Goal: Task Accomplishment & Management: Complete application form

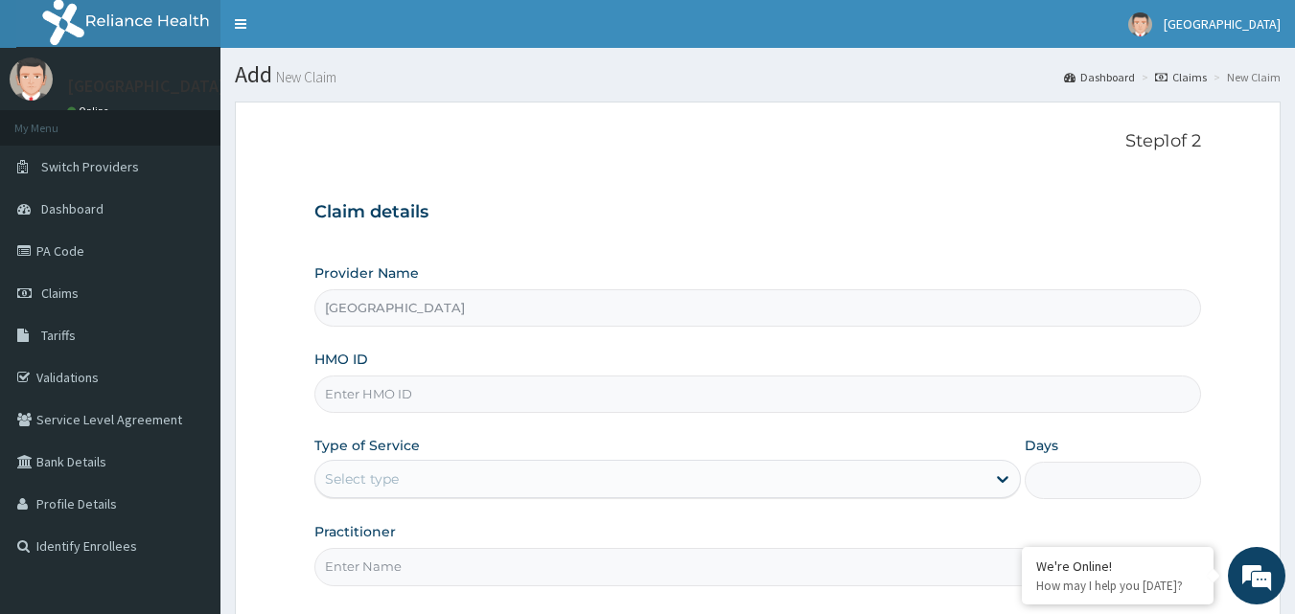
click at [468, 396] on input "HMO ID" at bounding box center [757, 394] width 887 height 37
type input "NPM/10121/D"
click at [567, 484] on div "Select type" at bounding box center [650, 479] width 670 height 31
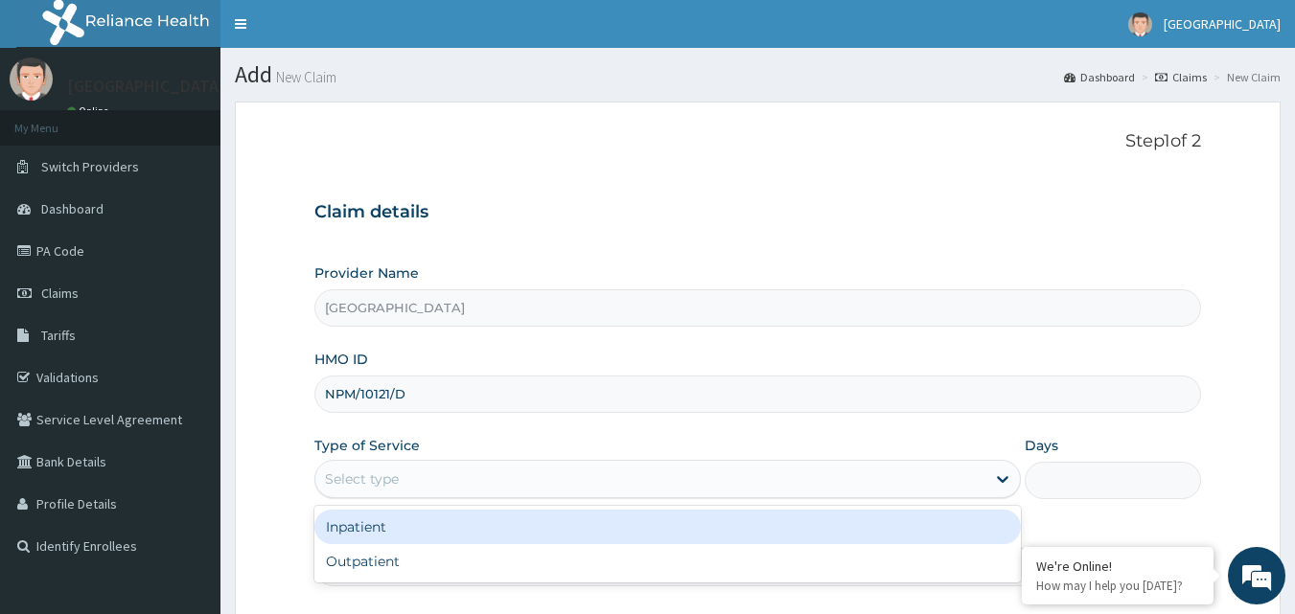
click at [544, 536] on div "Inpatient" at bounding box center [667, 527] width 706 height 35
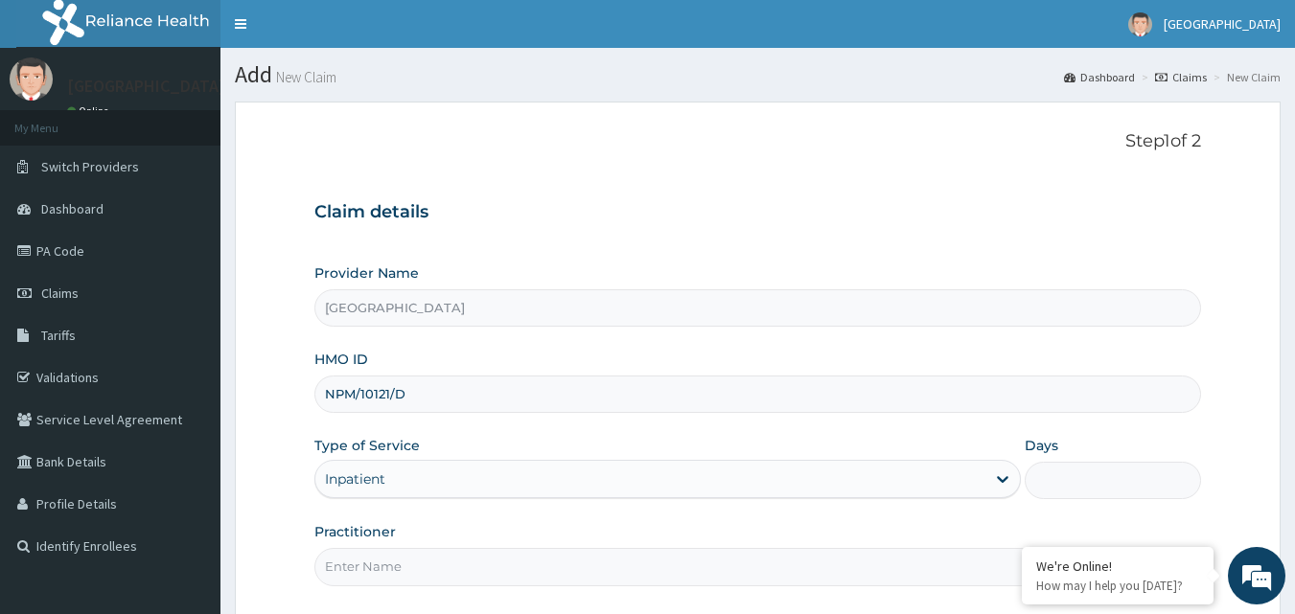
click at [1114, 486] on input "Days" at bounding box center [1113, 480] width 176 height 37
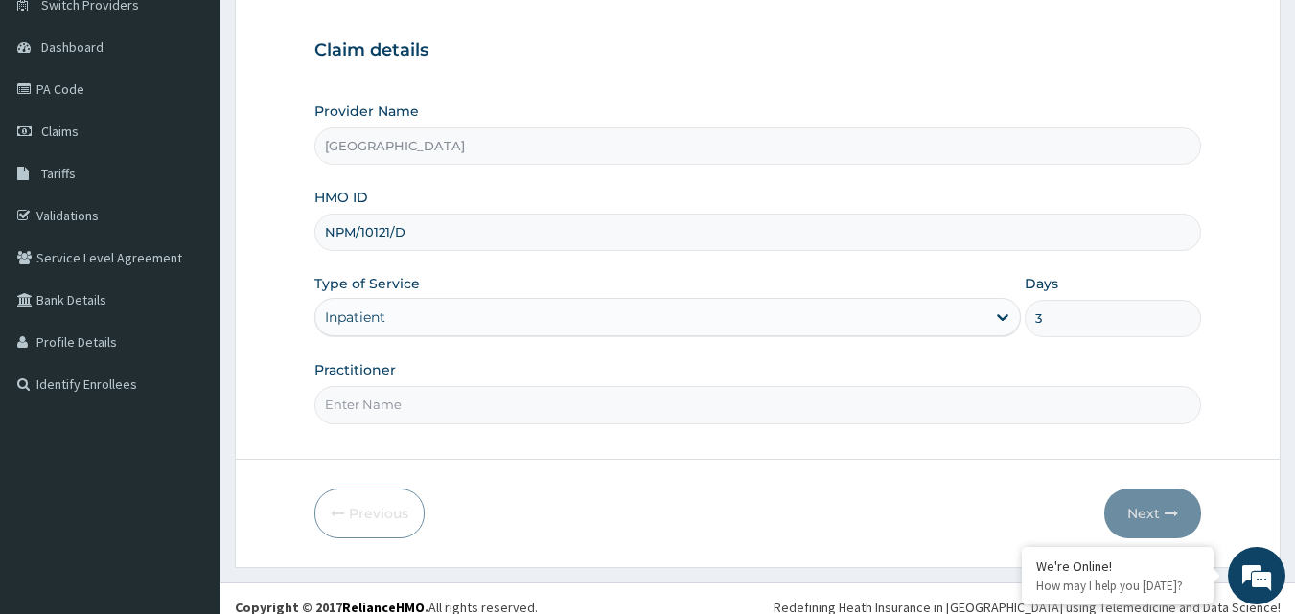
scroll to position [179, 0]
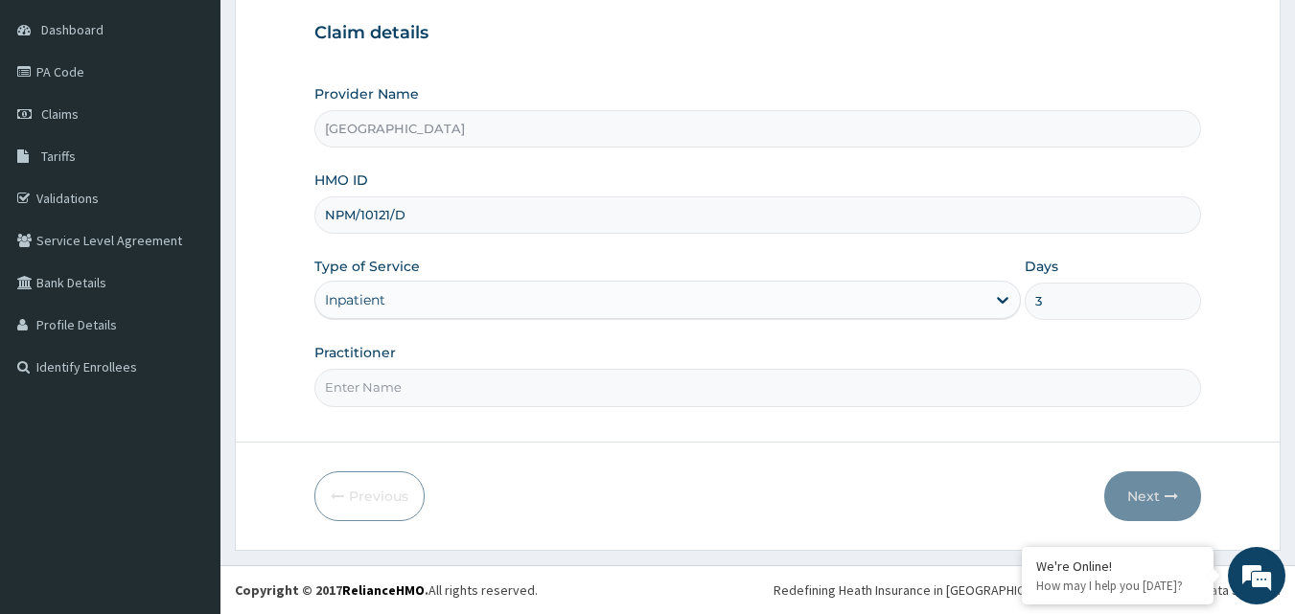
type input "3"
click at [726, 395] on input "Practitioner" at bounding box center [757, 387] width 887 height 37
type input "[PERSON_NAME] A.B"
click at [1147, 493] on button "Next" at bounding box center [1152, 497] width 97 height 50
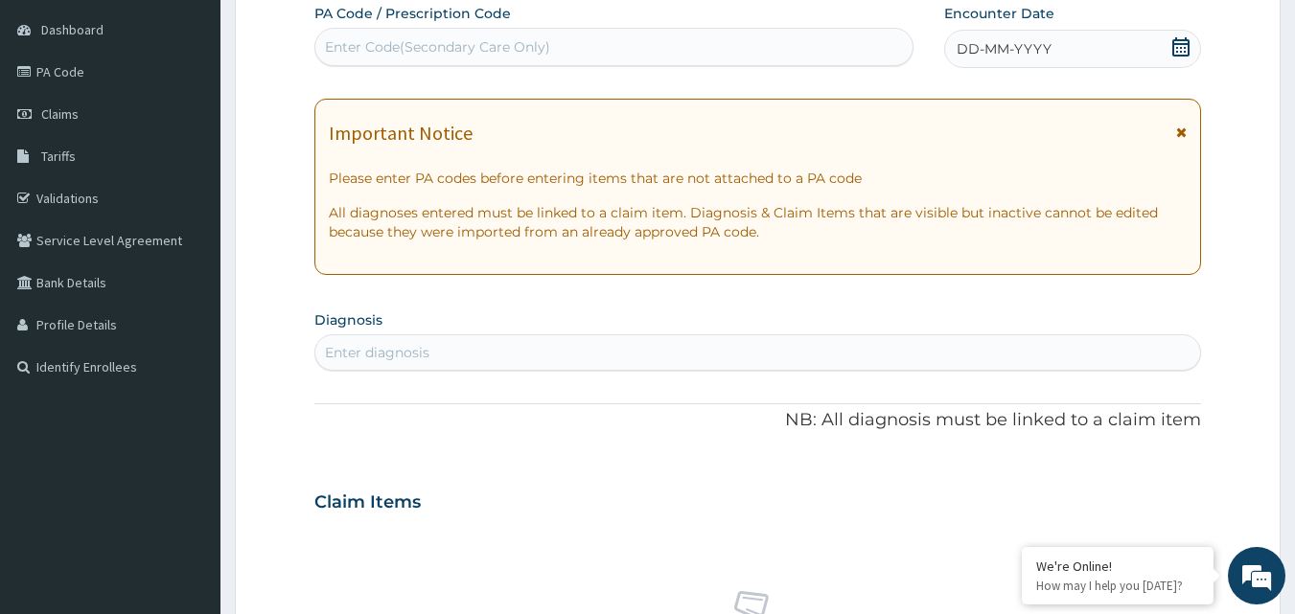
click at [681, 50] on div "Enter Code(Secondary Care Only)" at bounding box center [614, 47] width 598 height 31
type input "PA/B6D58B"
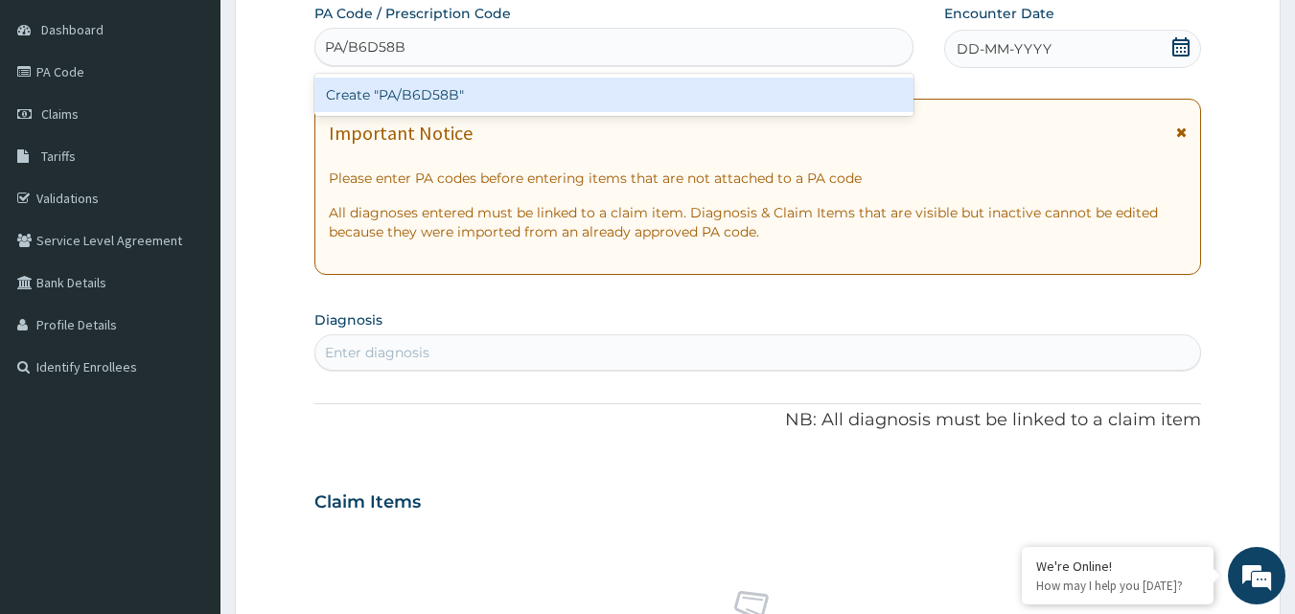
click at [679, 90] on div "Create "PA/B6D58B"" at bounding box center [614, 95] width 600 height 35
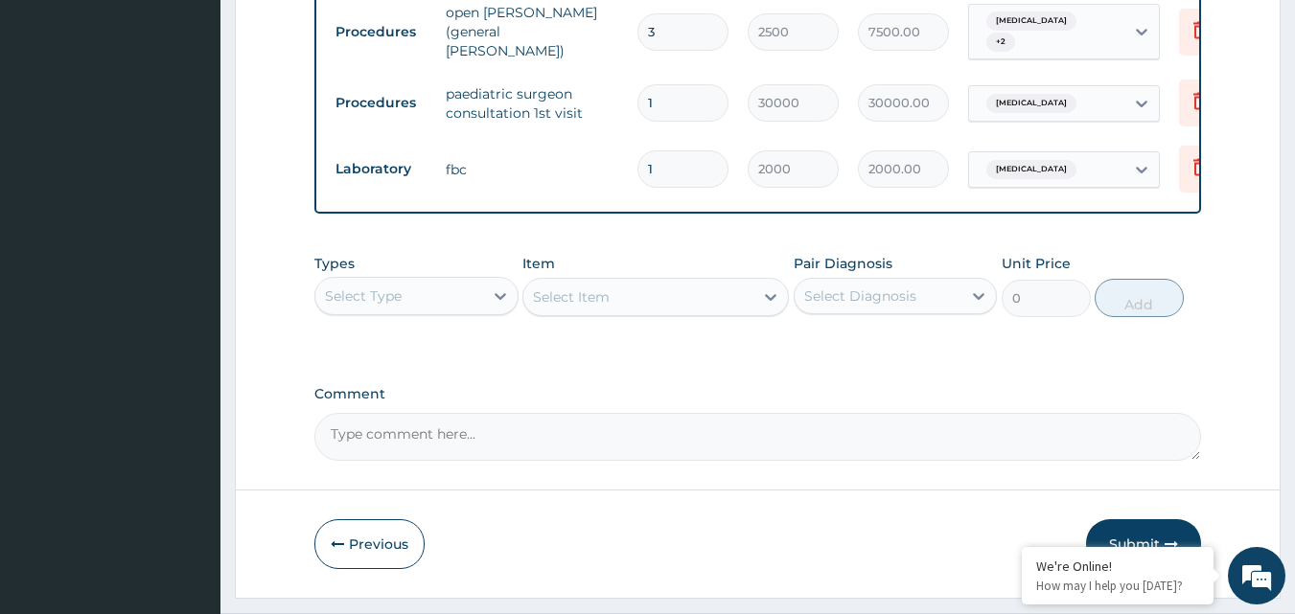
scroll to position [1197, 0]
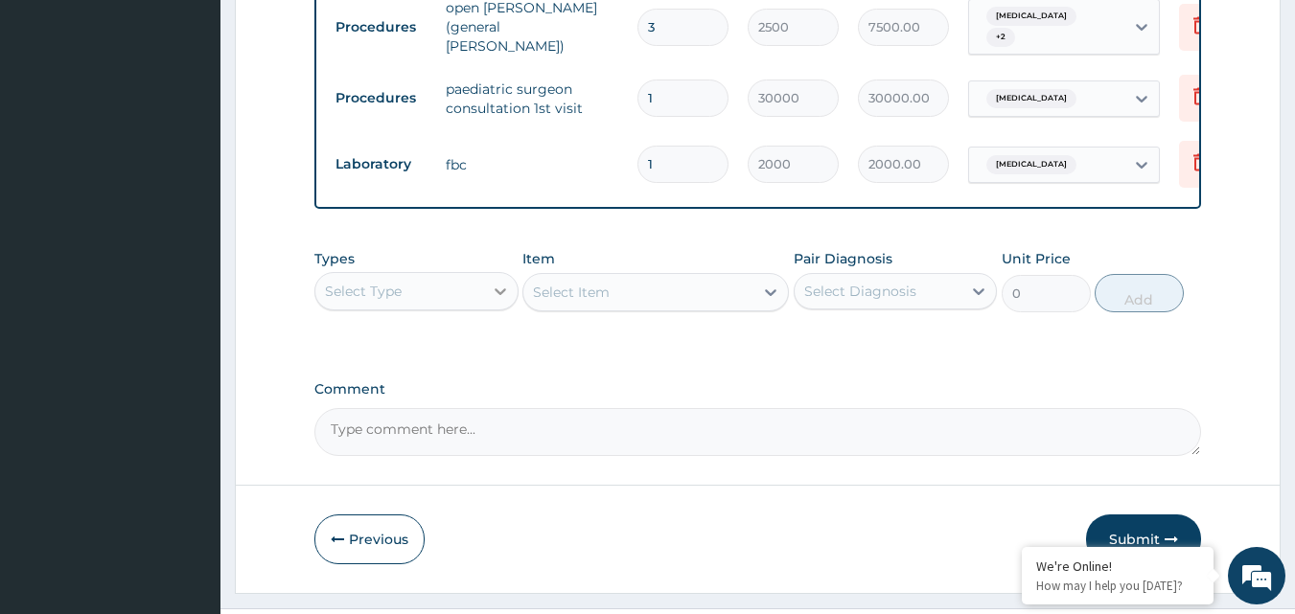
click at [500, 295] on icon at bounding box center [501, 291] width 12 height 7
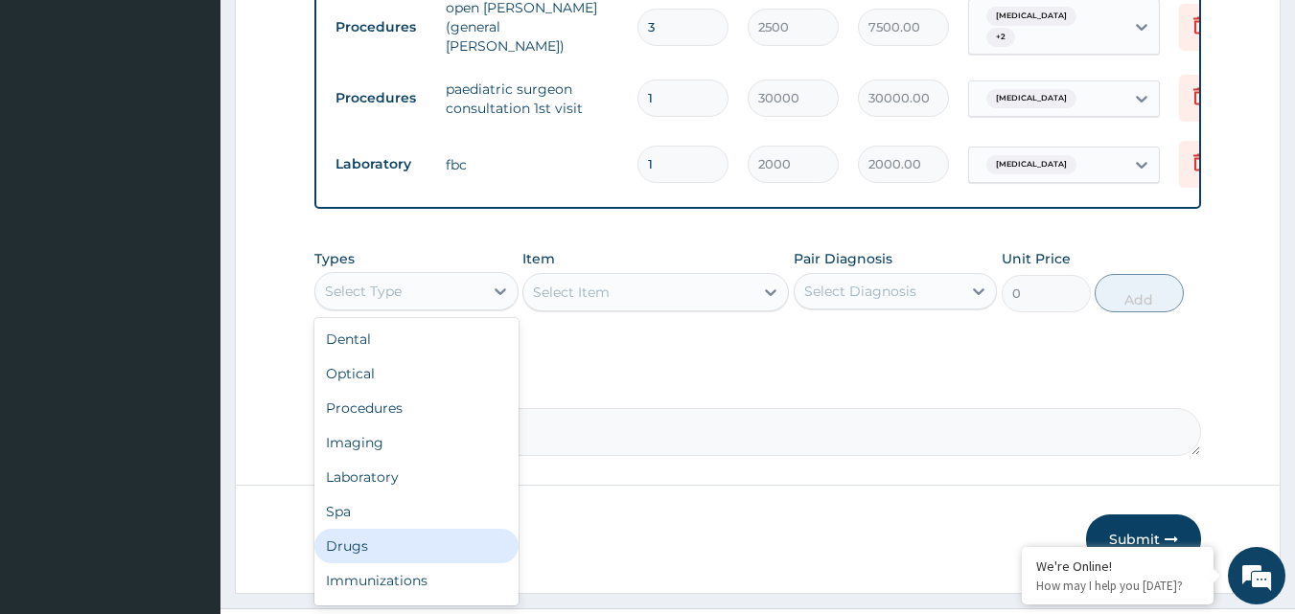
click at [464, 554] on div "Drugs" at bounding box center [416, 546] width 204 height 35
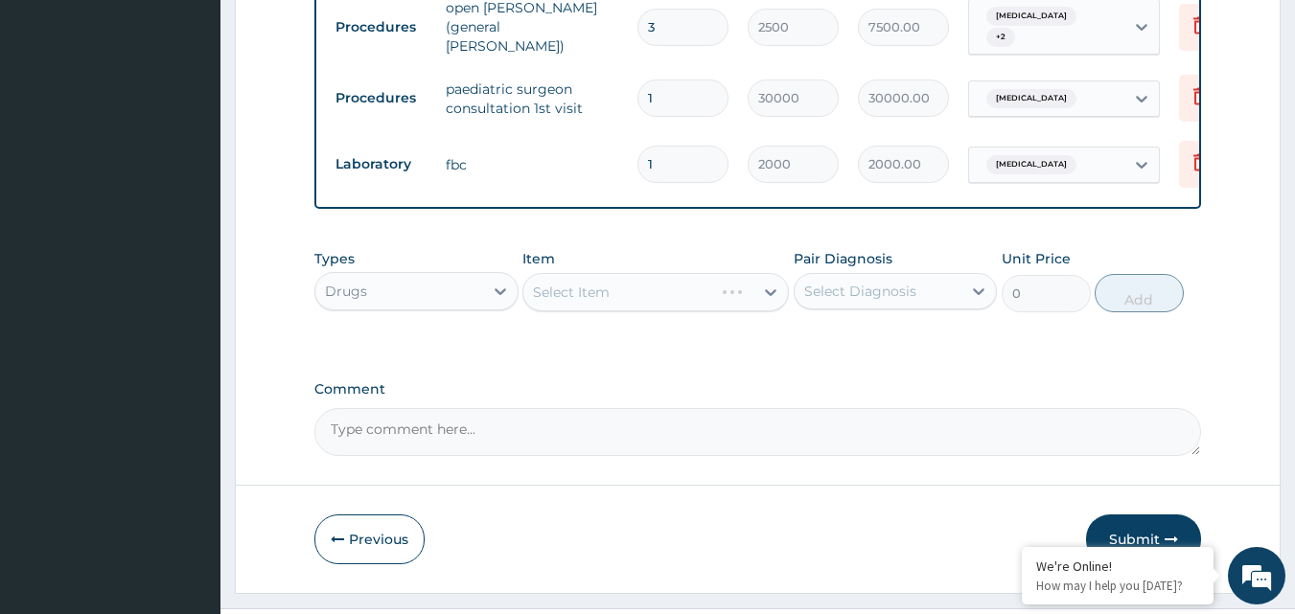
click at [696, 305] on div "Select Item" at bounding box center [655, 292] width 266 height 38
click at [689, 305] on div "Select Item" at bounding box center [638, 292] width 230 height 31
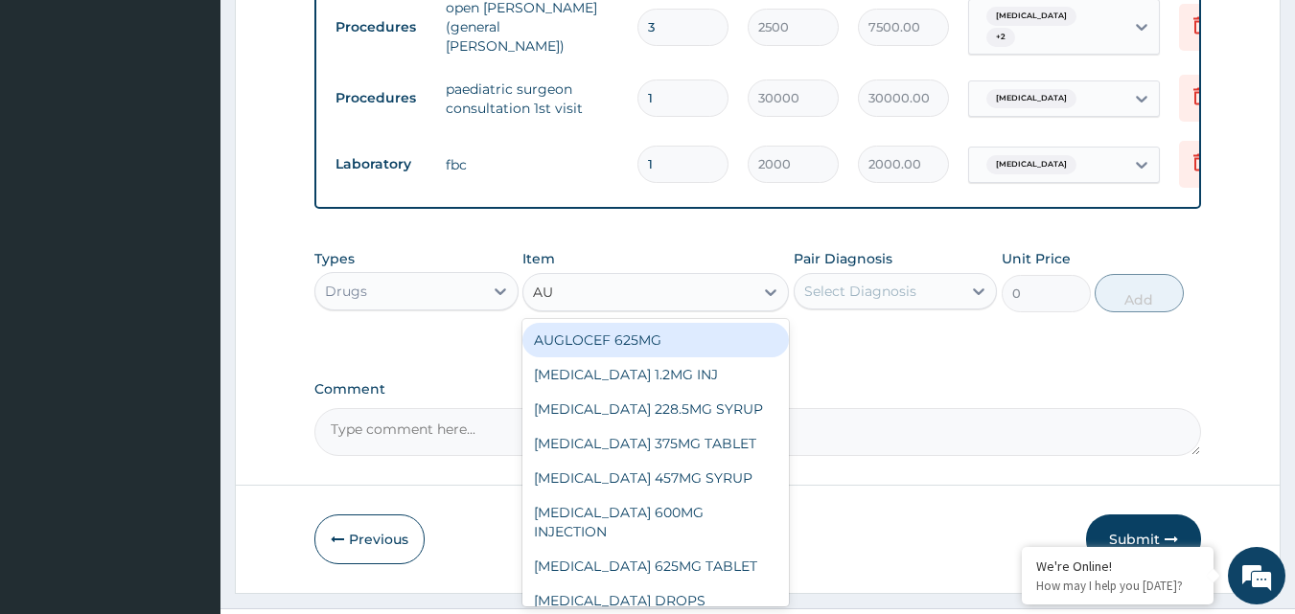
type input "AUG"
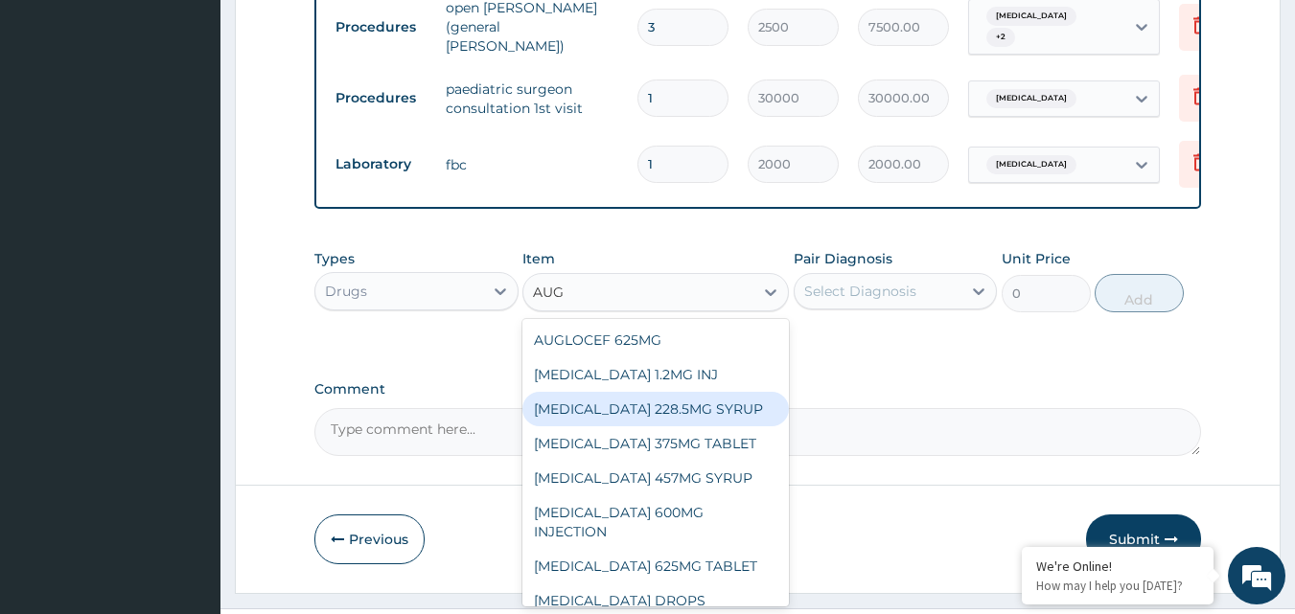
click at [682, 408] on div "AUGMENTIN 228.5MG SYRUP" at bounding box center [655, 409] width 266 height 35
type input "2700"
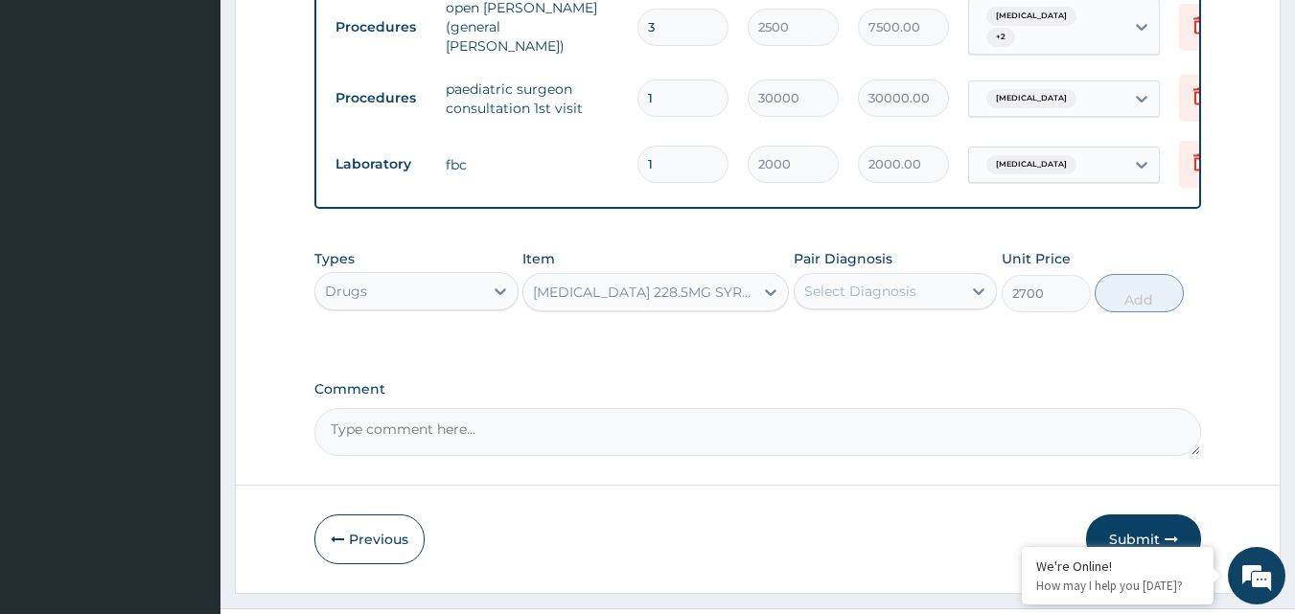
click at [828, 294] on div "Select Diagnosis" at bounding box center [860, 291] width 112 height 19
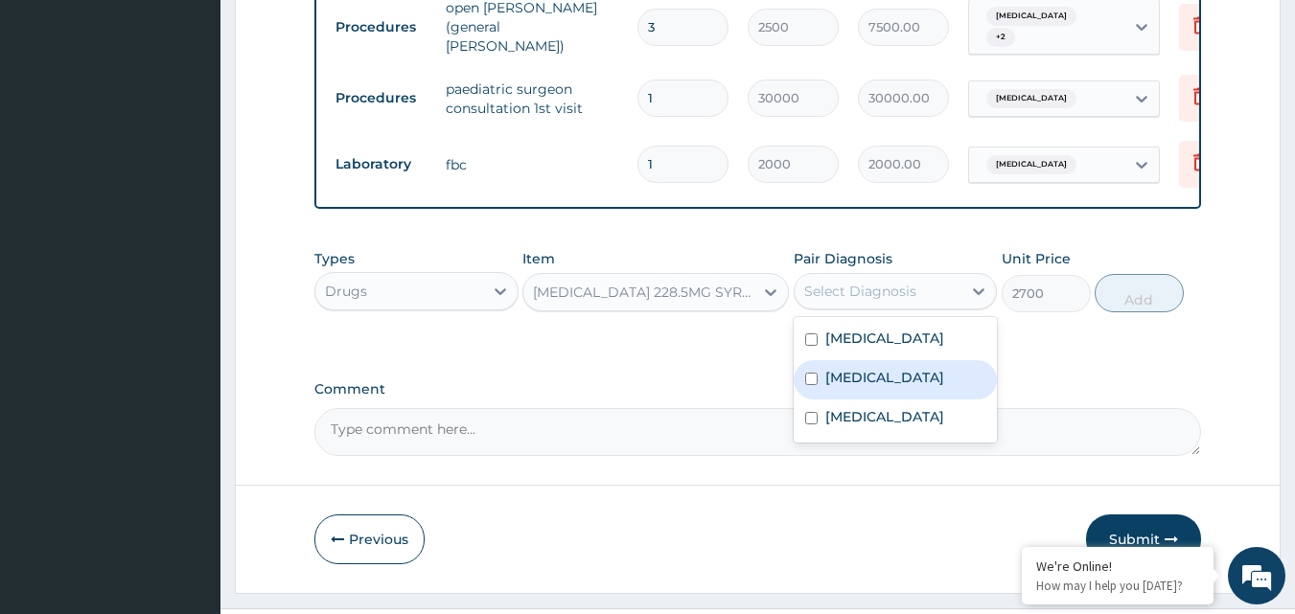
click at [815, 380] on input "checkbox" at bounding box center [811, 379] width 12 height 12
checkbox input "true"
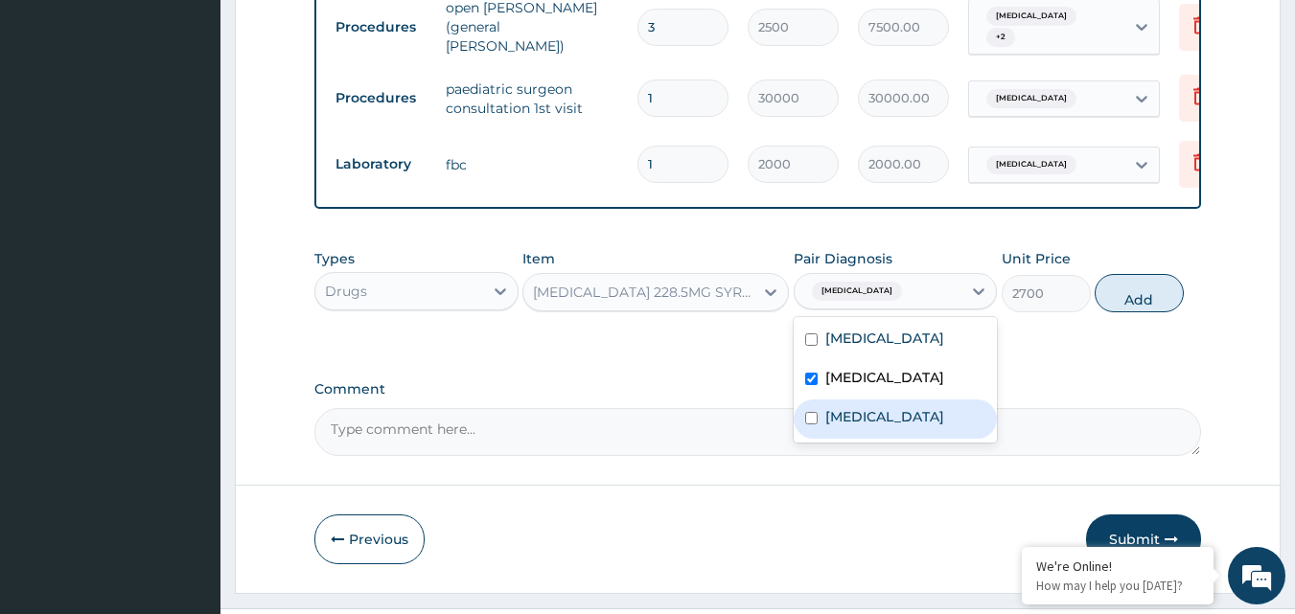
click at [811, 417] on input "checkbox" at bounding box center [811, 418] width 12 height 12
checkbox input "true"
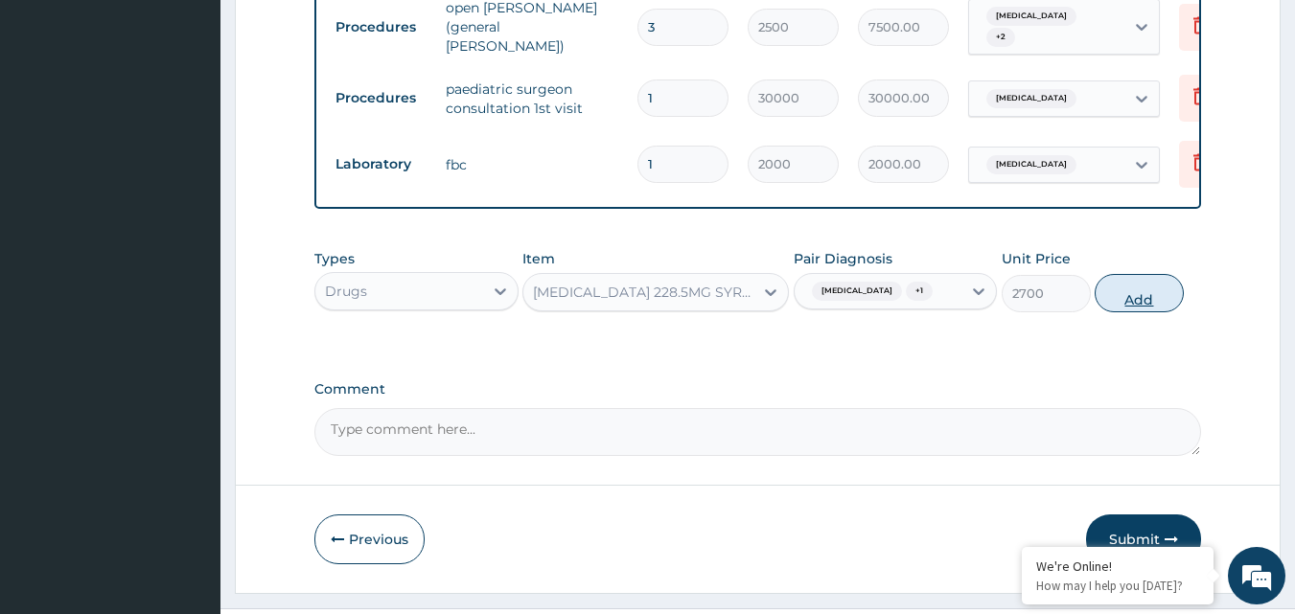
click at [1131, 307] on button "Add" at bounding box center [1138, 293] width 89 height 38
type input "0"
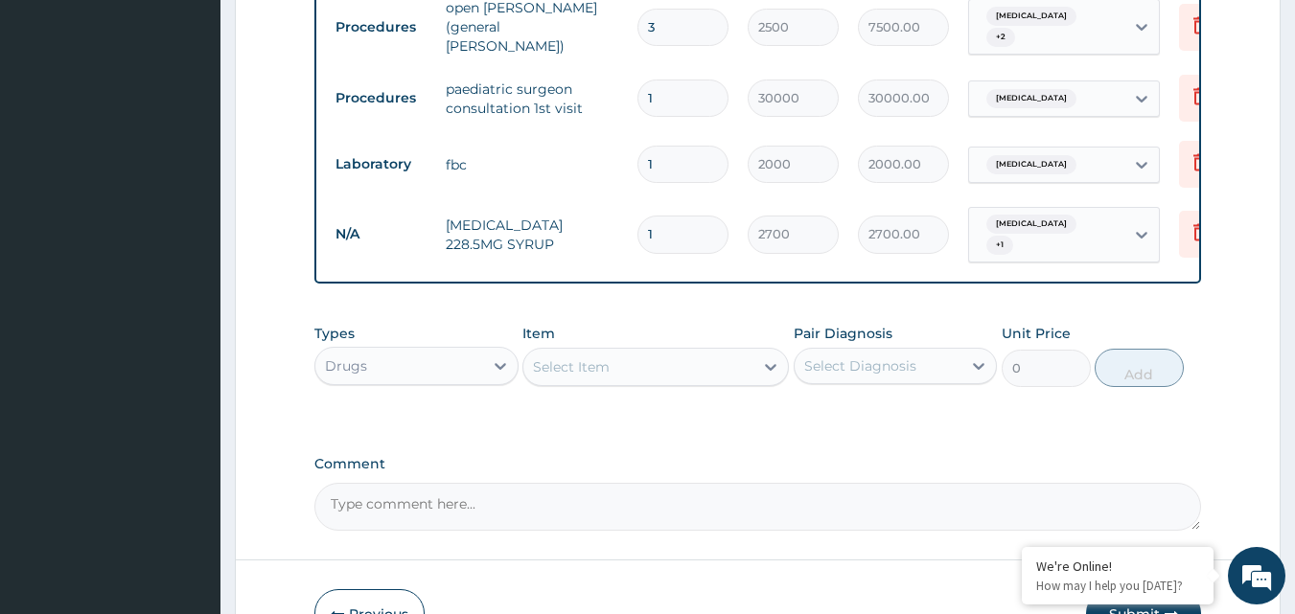
click at [672, 369] on div "Select Item" at bounding box center [638, 367] width 230 height 31
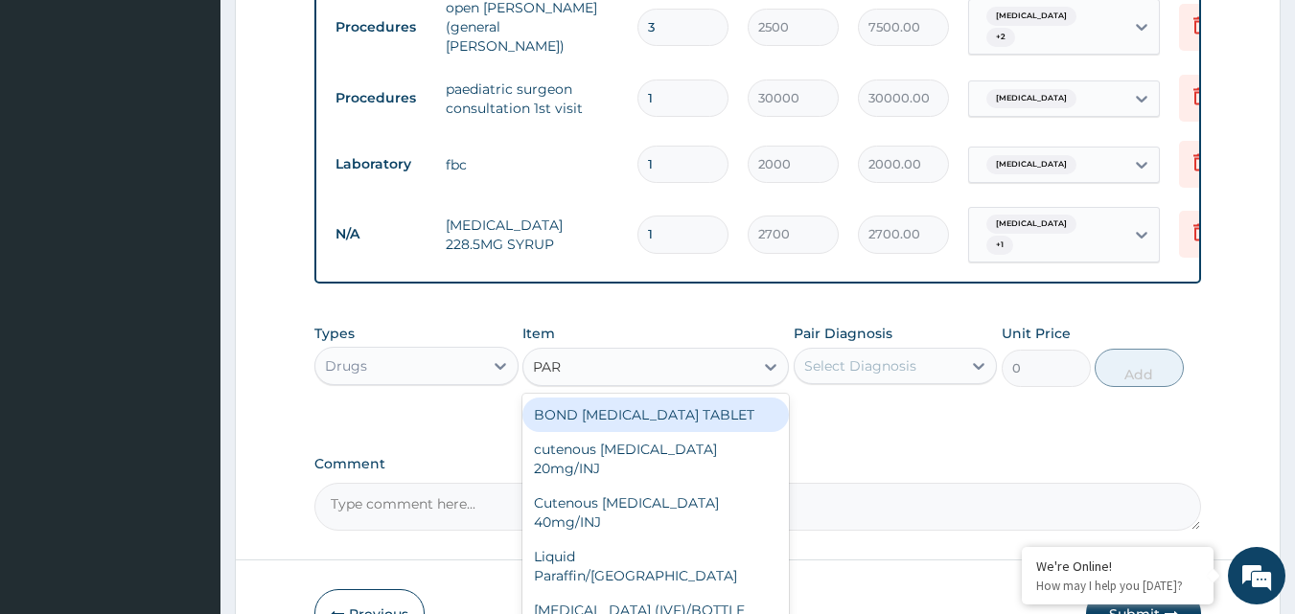
type input "PARA"
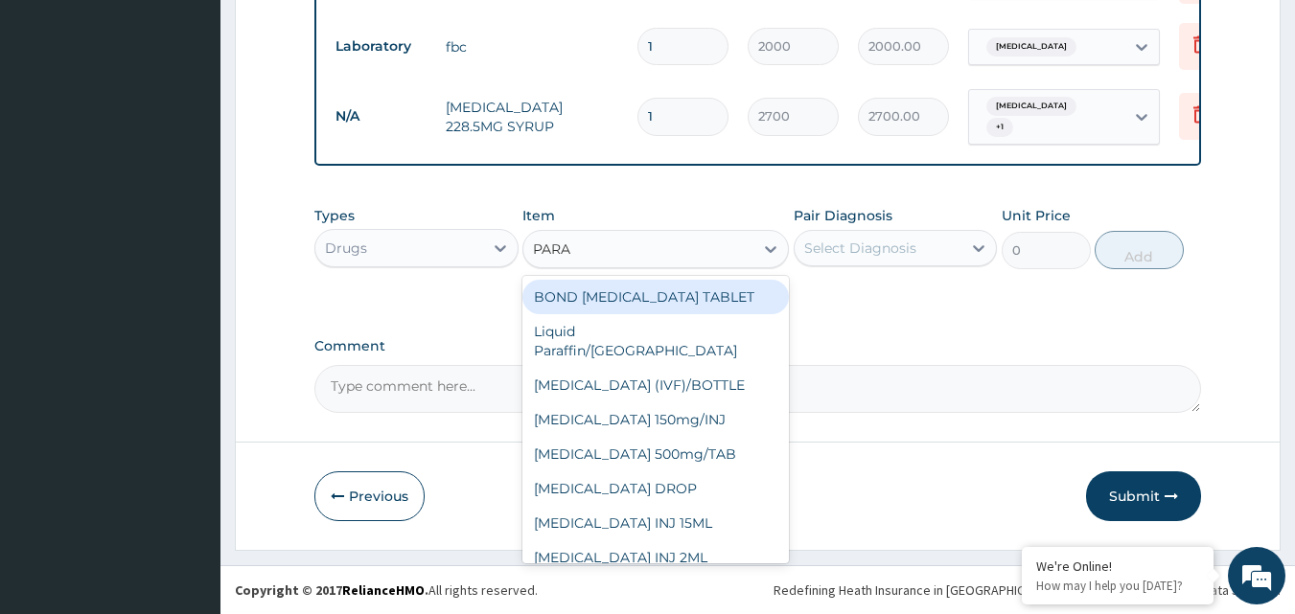
scroll to position [38, 0]
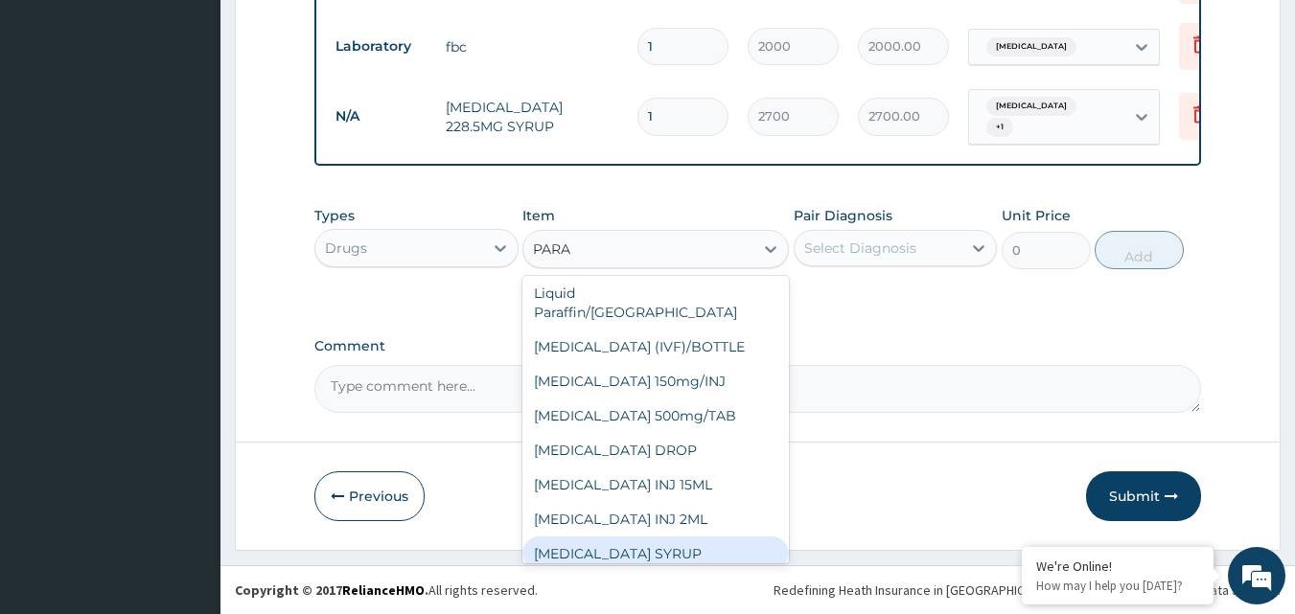
click at [735, 539] on div "PARACETAMOL SYRUP" at bounding box center [655, 554] width 266 height 35
type input "131.25"
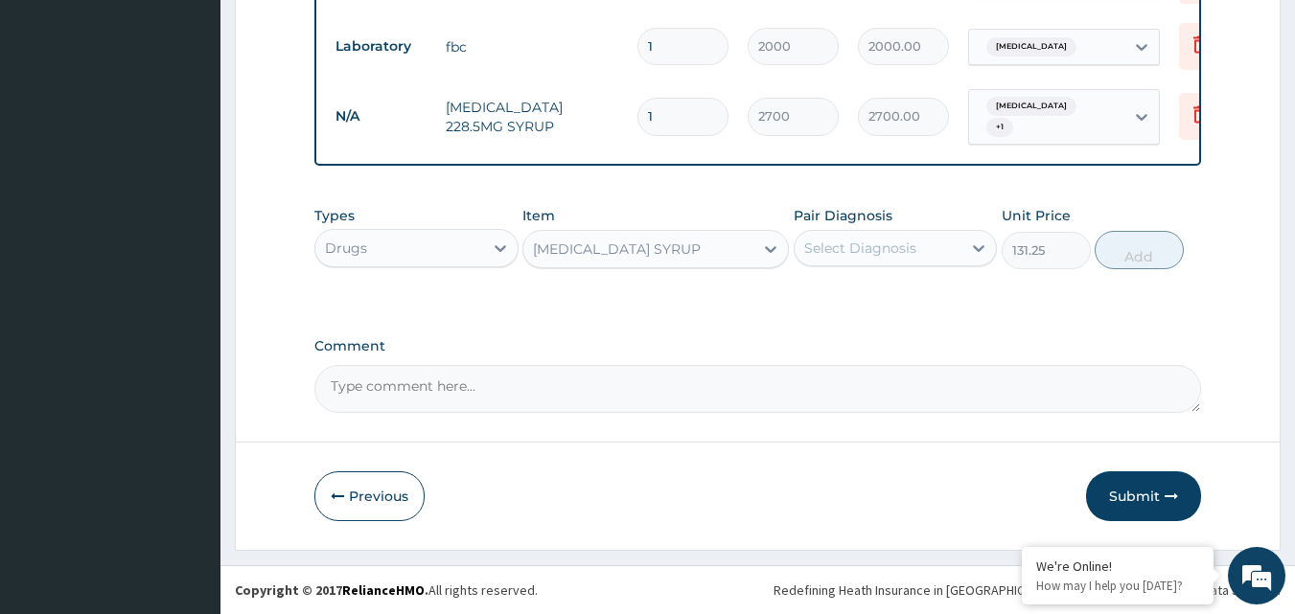
click at [862, 253] on div "Select Diagnosis" at bounding box center [860, 248] width 112 height 19
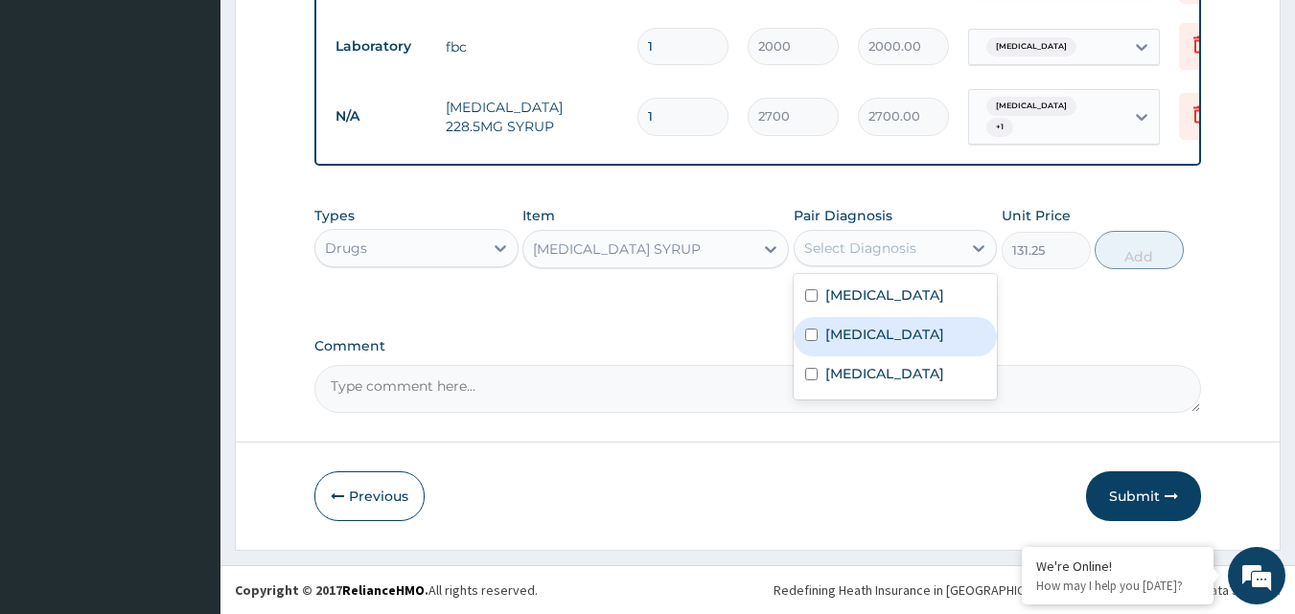
click at [807, 334] on input "checkbox" at bounding box center [811, 335] width 12 height 12
checkbox input "true"
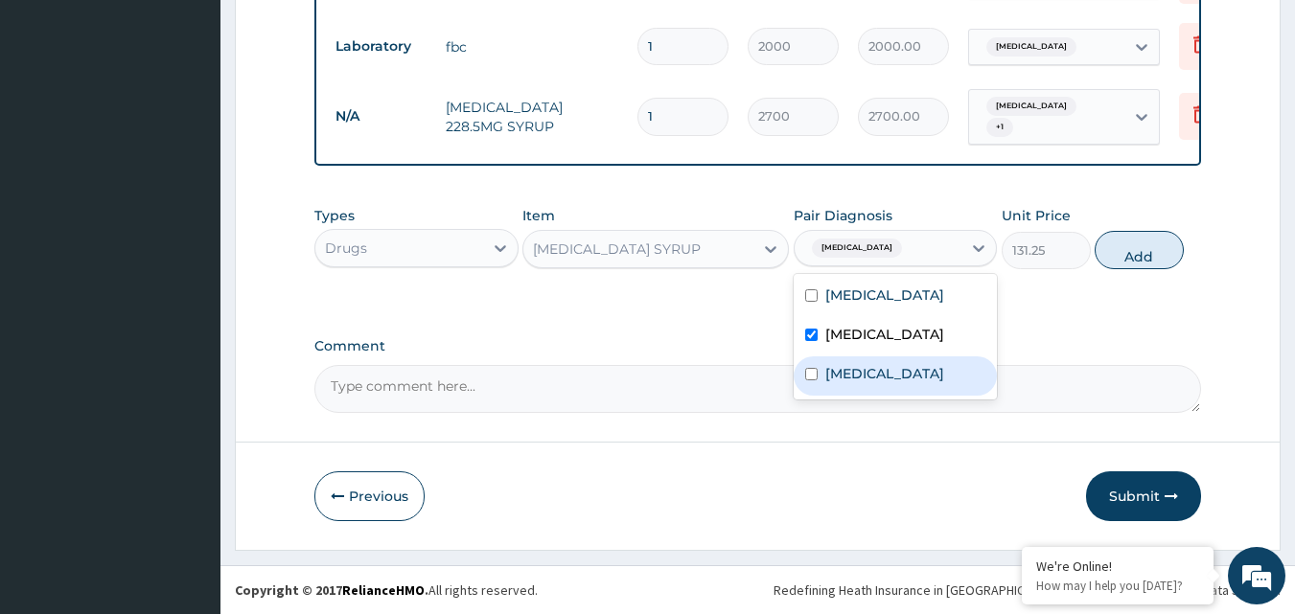
click at [812, 367] on div "Sepsis" at bounding box center [896, 376] width 204 height 39
checkbox input "true"
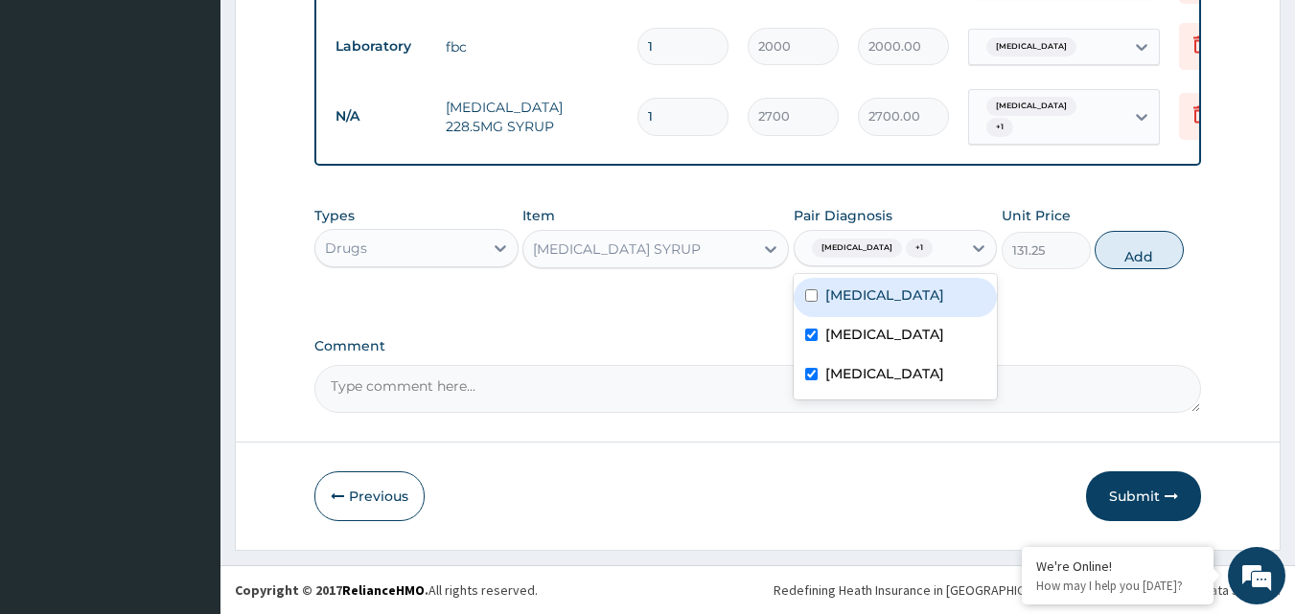
click at [816, 293] on input "checkbox" at bounding box center [811, 295] width 12 height 12
checkbox input "true"
click at [1150, 259] on button "Add" at bounding box center [1138, 250] width 89 height 38
type input "0"
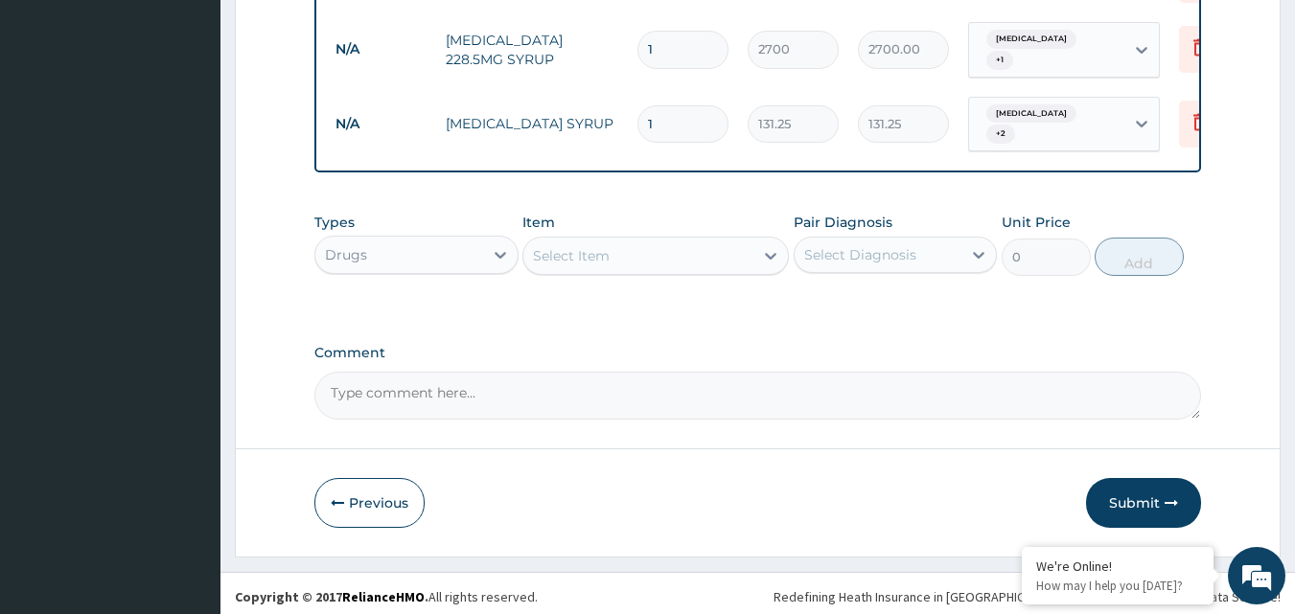
scroll to position [1393, 0]
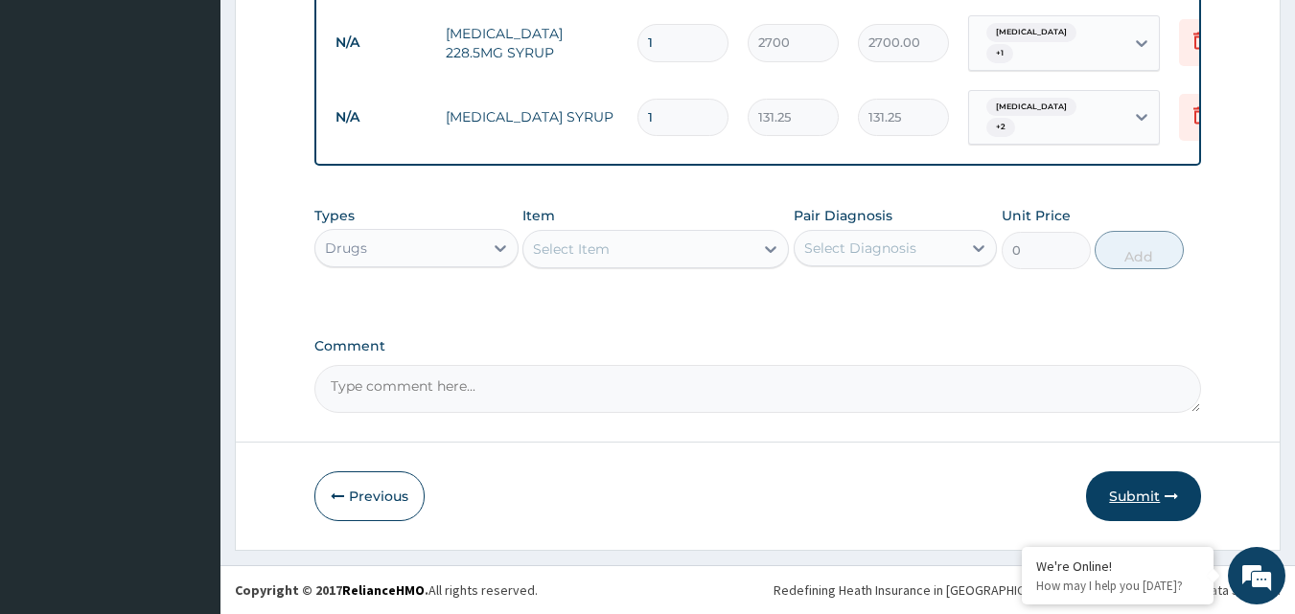
click at [1145, 487] on button "Submit" at bounding box center [1143, 497] width 115 height 50
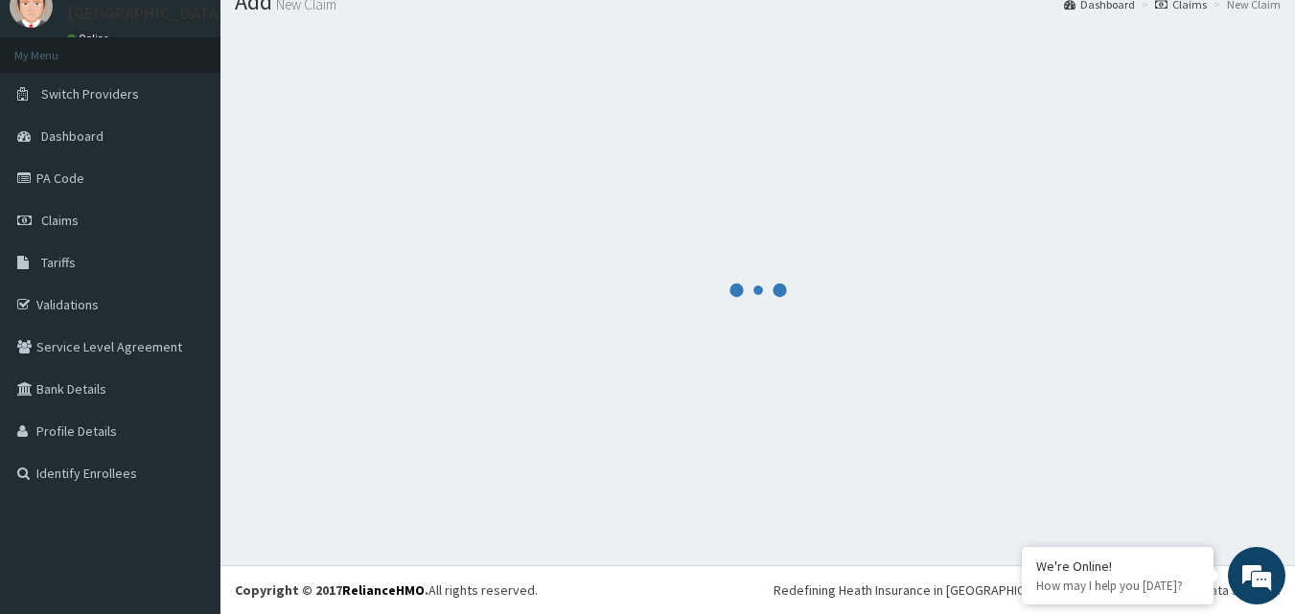
scroll to position [73, 0]
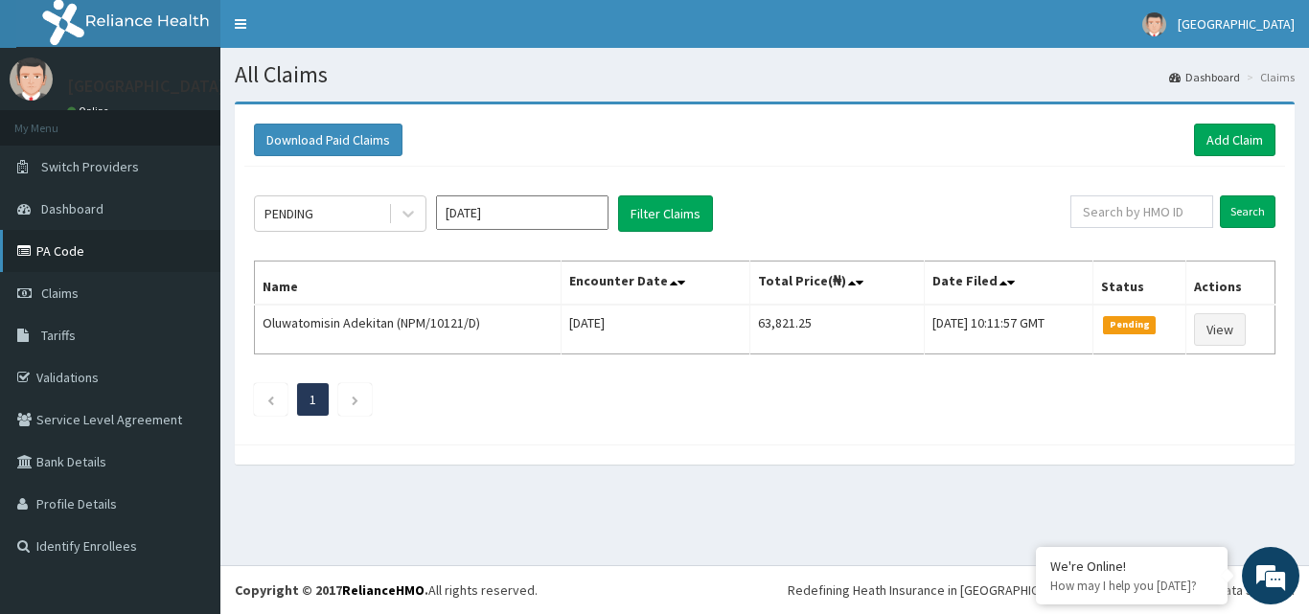
click at [39, 245] on link "PA Code" at bounding box center [110, 251] width 220 height 42
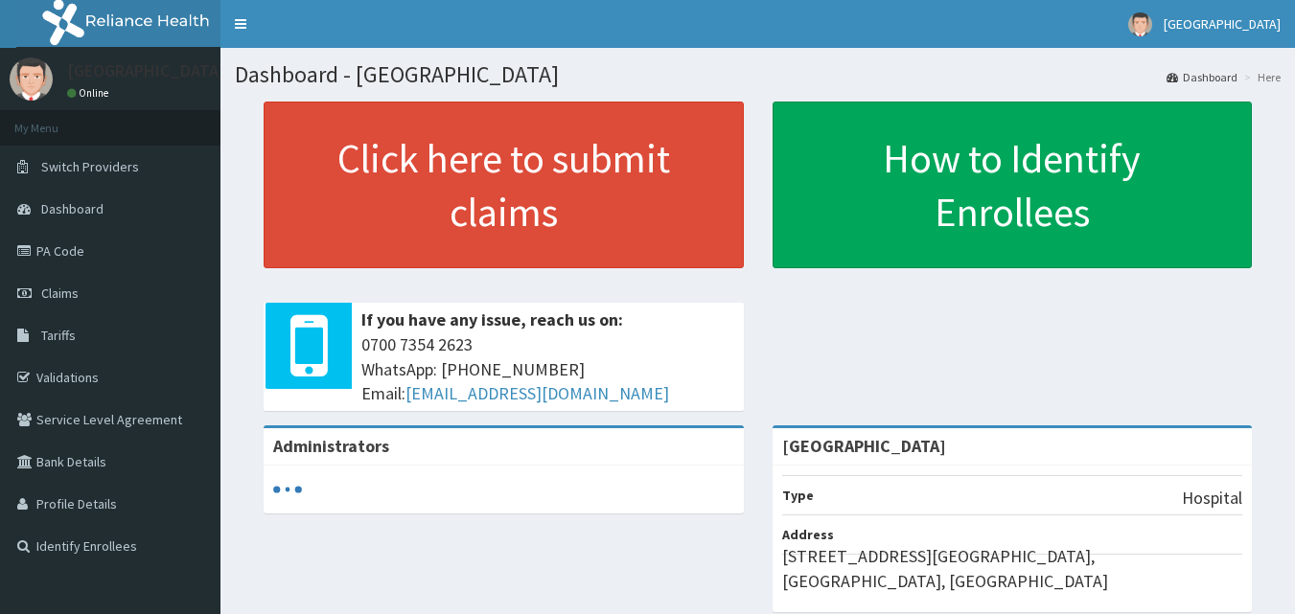
click at [115, 257] on link "PA Code" at bounding box center [110, 251] width 220 height 42
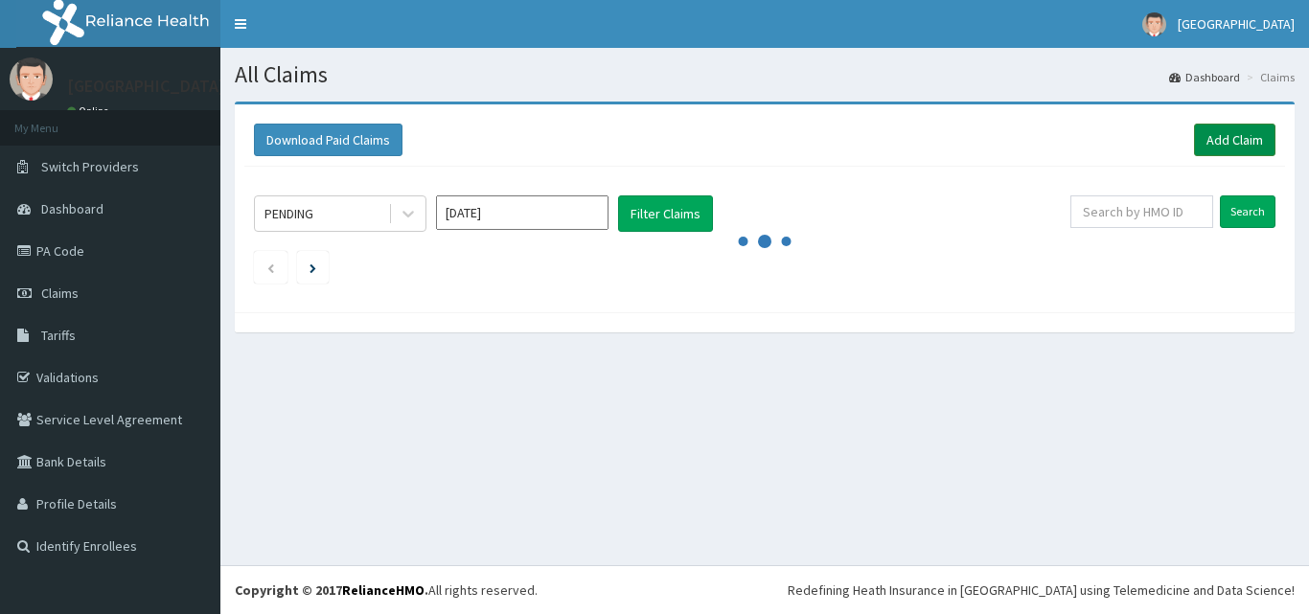
click at [1256, 139] on link "Add Claim" at bounding box center [1234, 140] width 81 height 33
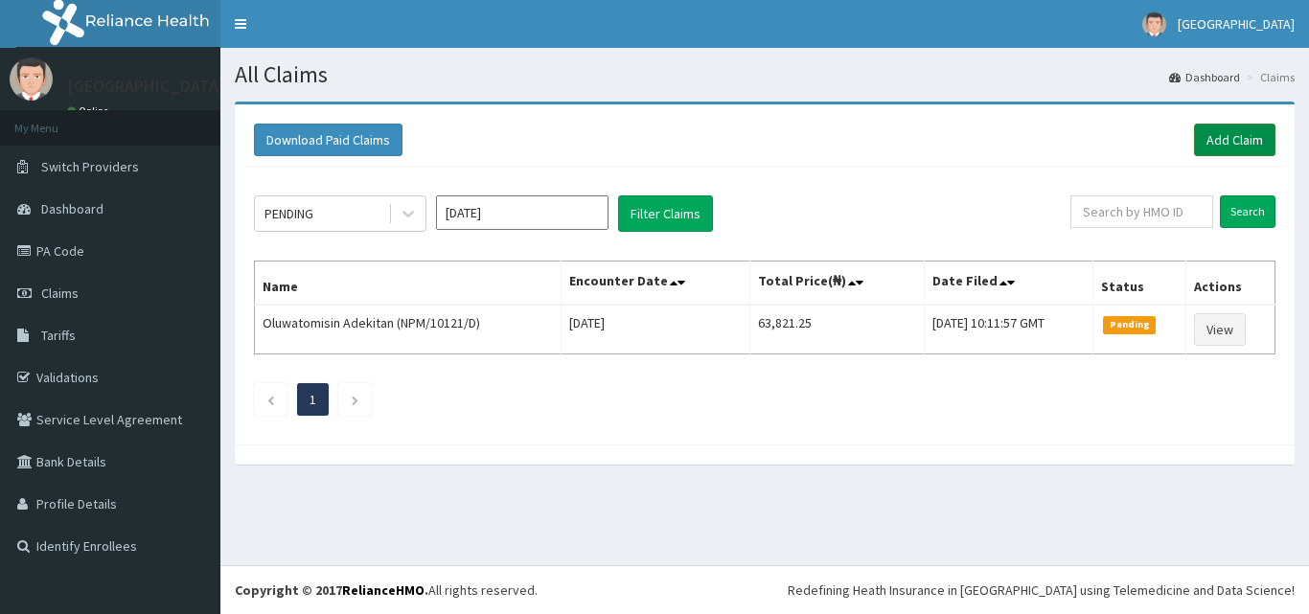
click at [1244, 139] on link "Add Claim" at bounding box center [1234, 140] width 81 height 33
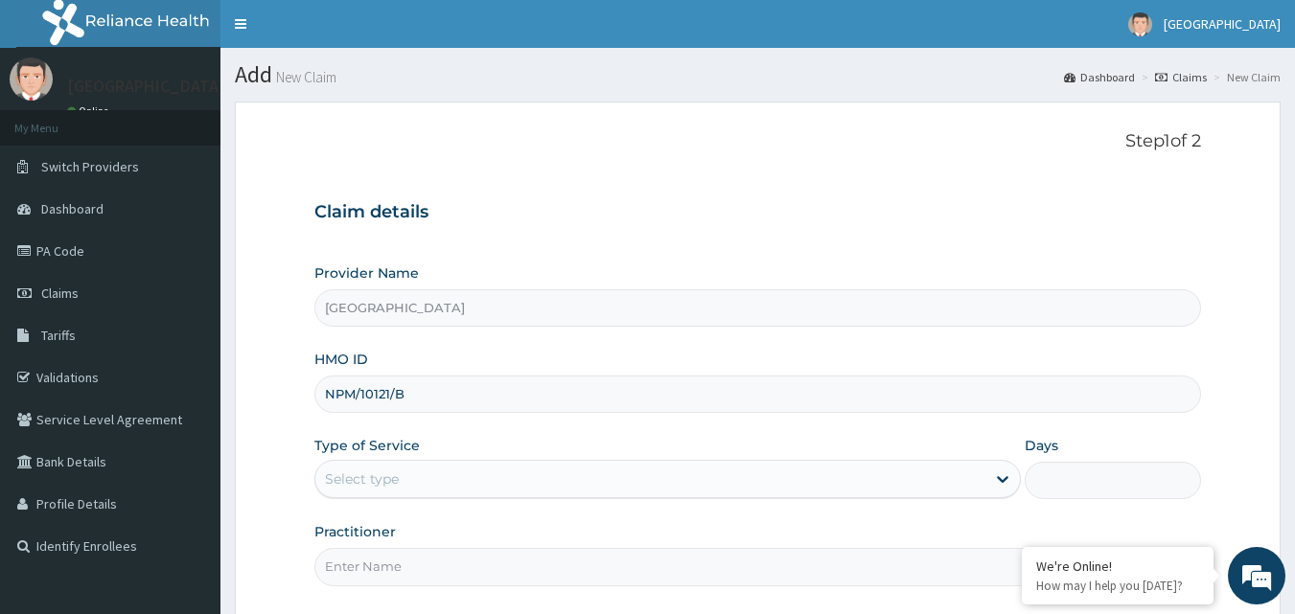
click at [482, 394] on input "NPM/10121/B" at bounding box center [757, 394] width 887 height 37
type input "NPM/10121/D"
click at [477, 475] on div "Select type" at bounding box center [650, 479] width 670 height 31
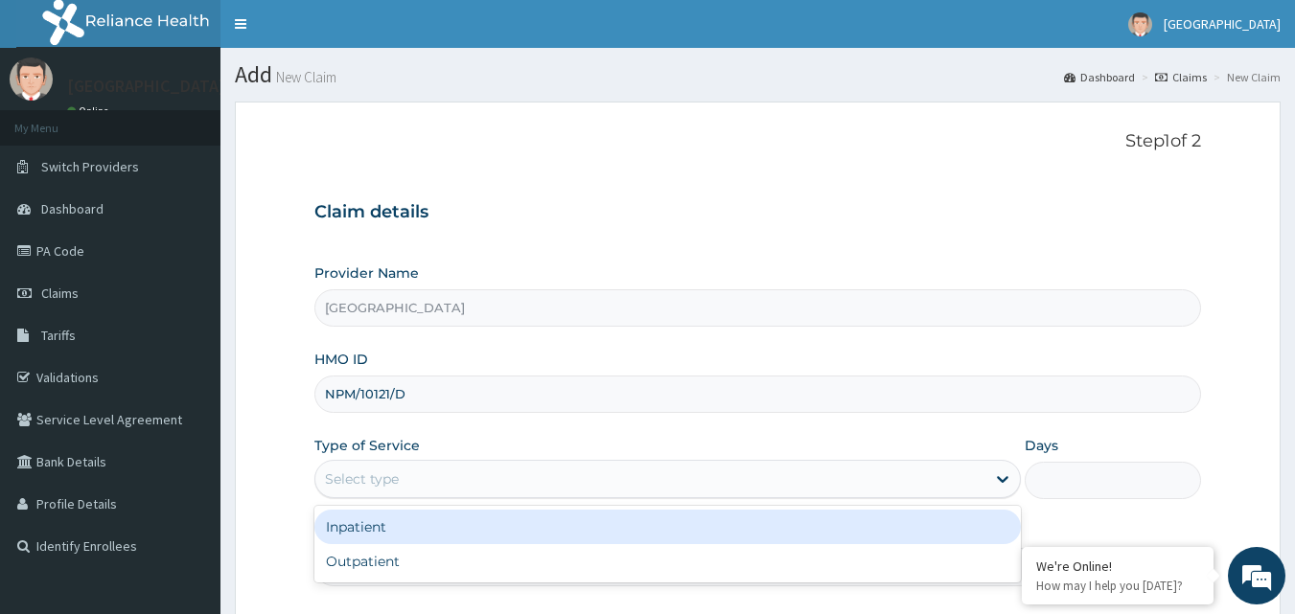
click at [475, 529] on div "Inpatient" at bounding box center [667, 527] width 706 height 35
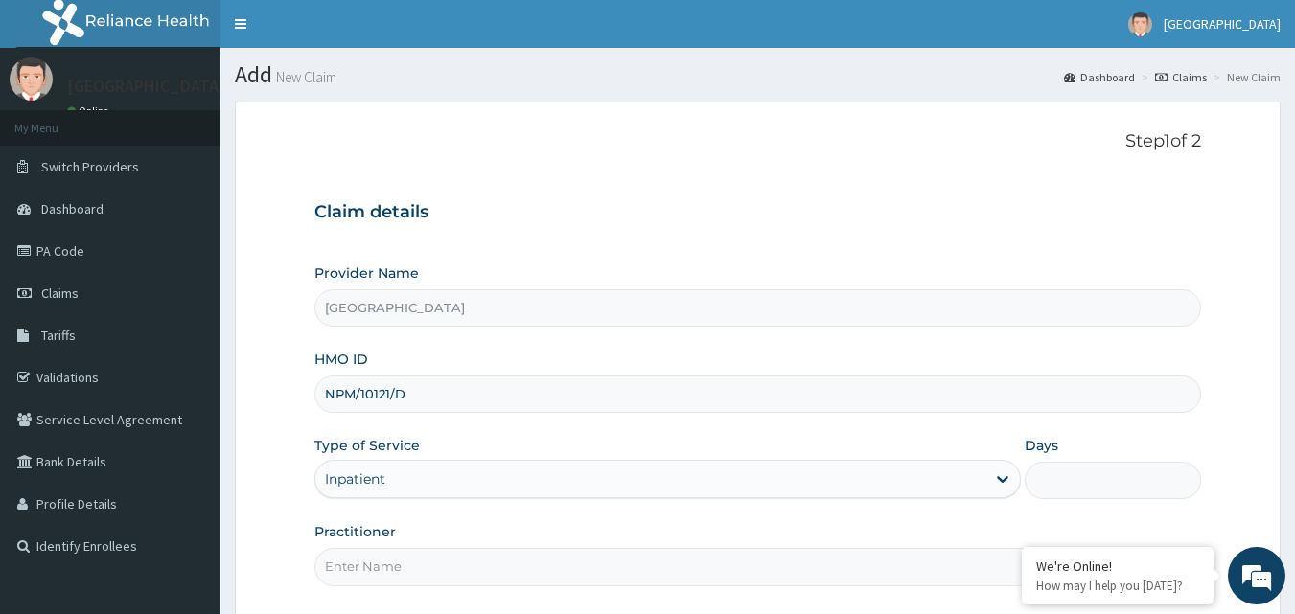
click at [1078, 487] on input "Days" at bounding box center [1113, 480] width 176 height 37
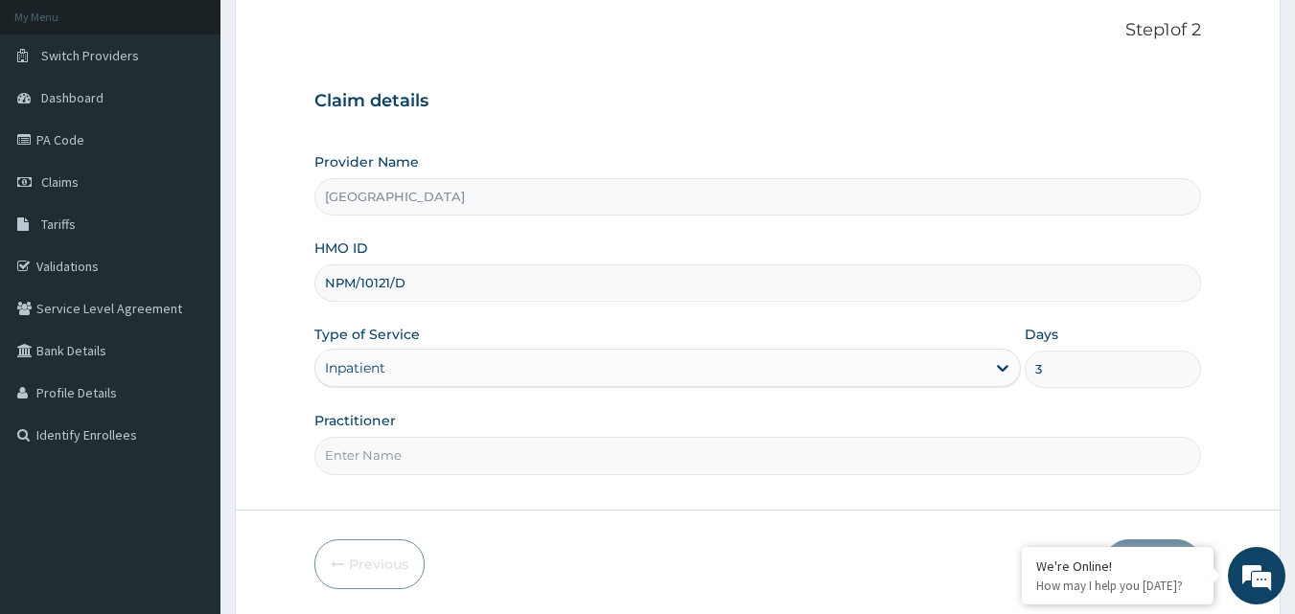
scroll to position [115, 0]
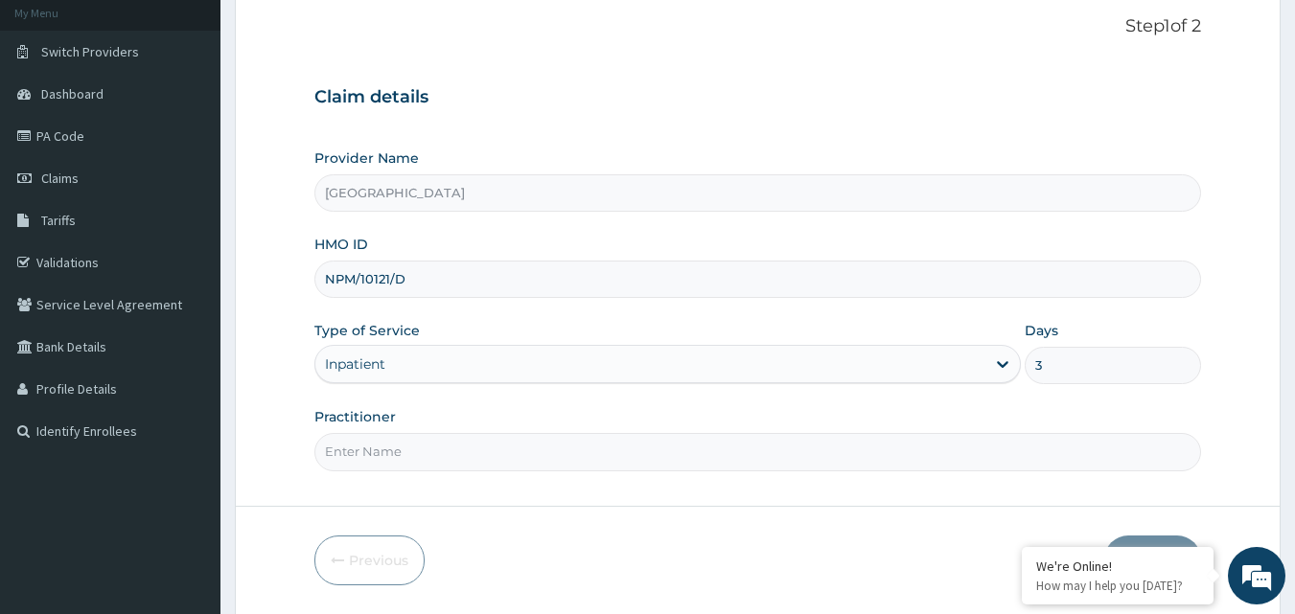
type input "3"
click at [436, 496] on form "Step 1 of 2 Claim details Provider Name Zenith Care Hospital HMO ID NPM/10121/D…" at bounding box center [758, 301] width 1046 height 629
click at [429, 453] on input "Practitioner" at bounding box center [757, 451] width 887 height 37
type input "[PERSON_NAME] A.B"
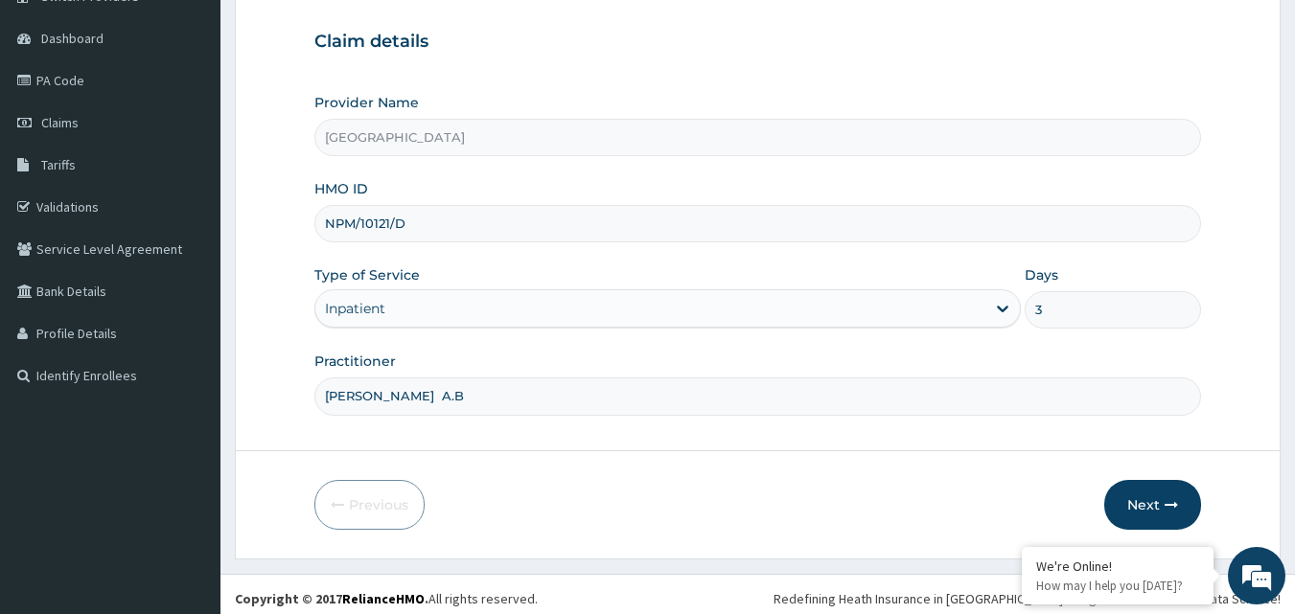
scroll to position [179, 0]
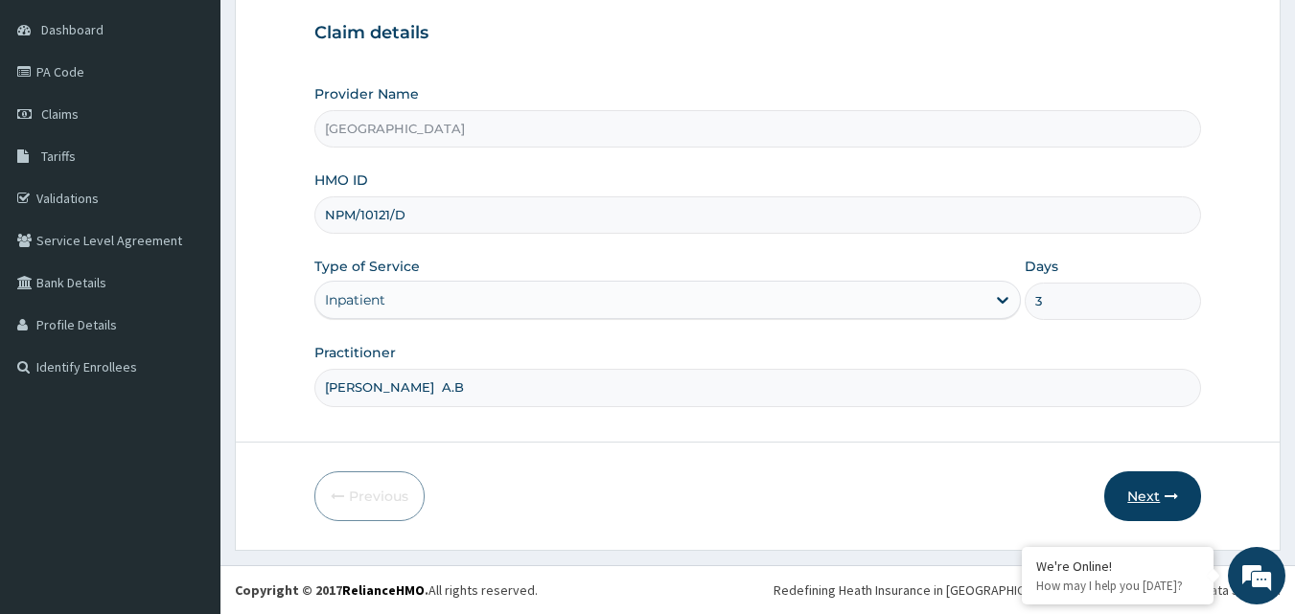
click at [1136, 502] on button "Next" at bounding box center [1152, 497] width 97 height 50
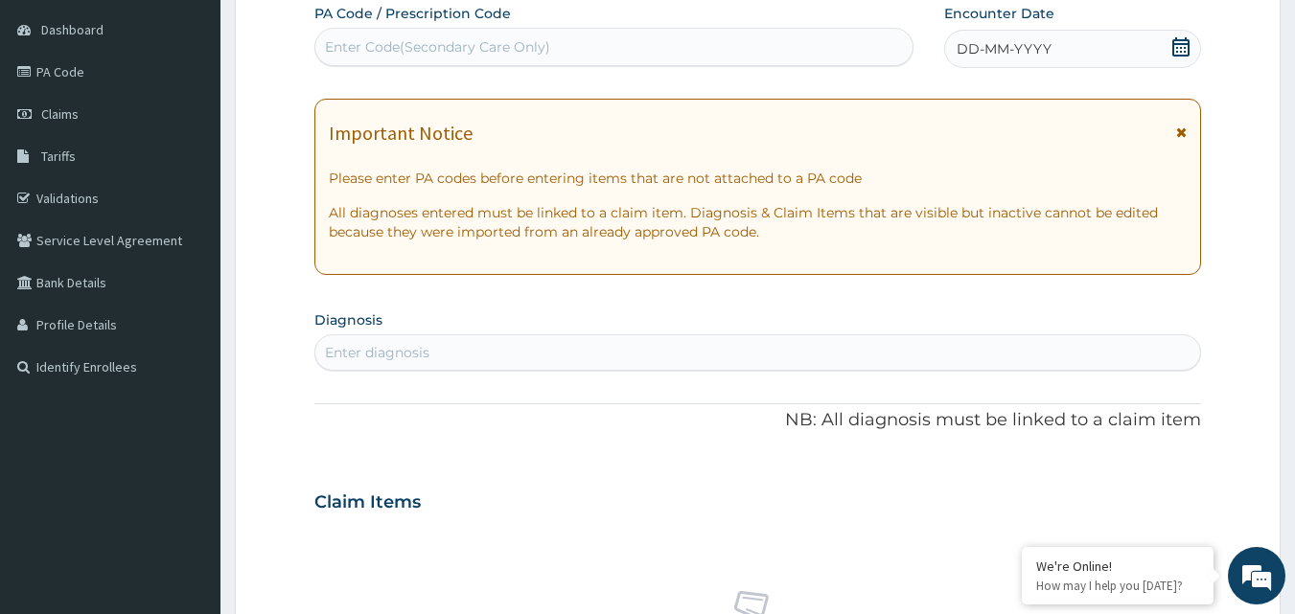
click at [698, 48] on div "Enter Code(Secondary Care Only)" at bounding box center [614, 47] width 598 height 31
paste input "PA/BC1DBC"
type input "PA/BC1DBC"
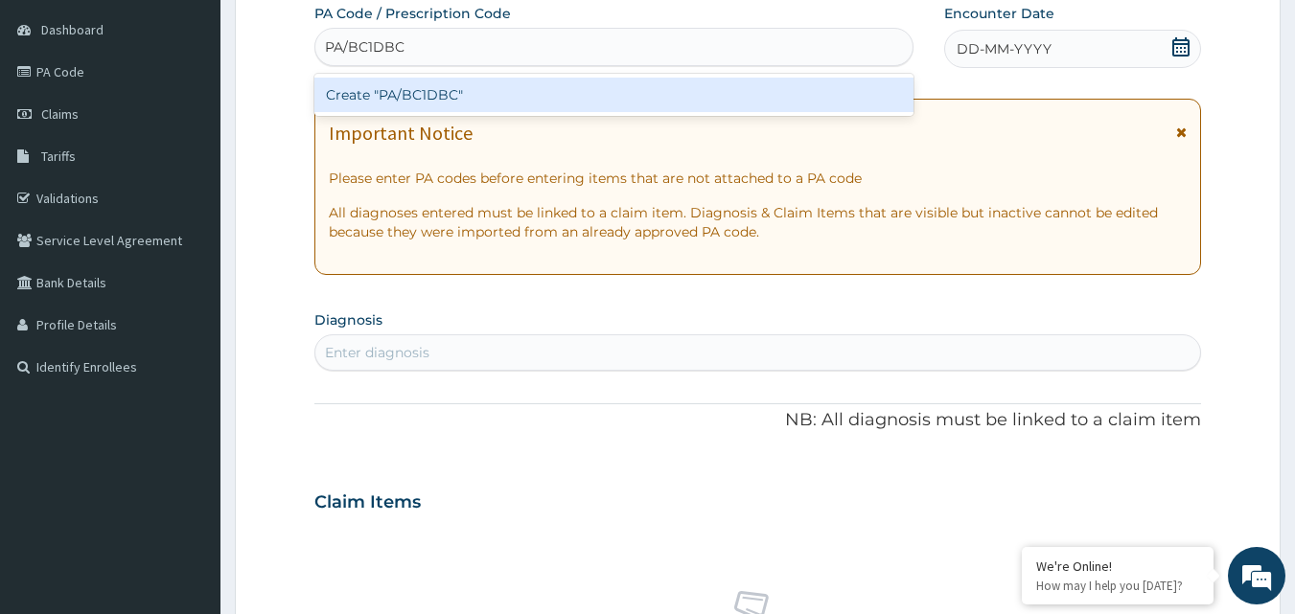
click at [692, 88] on div "Create "PA/BC1DBC"" at bounding box center [614, 95] width 600 height 35
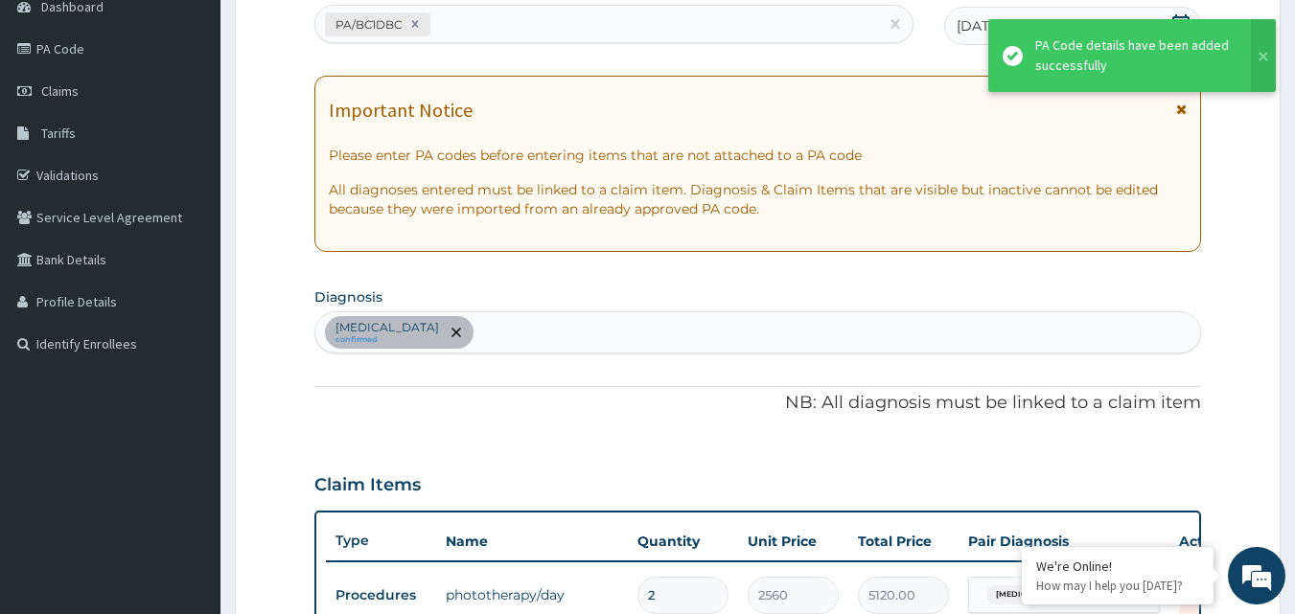
scroll to position [691, 0]
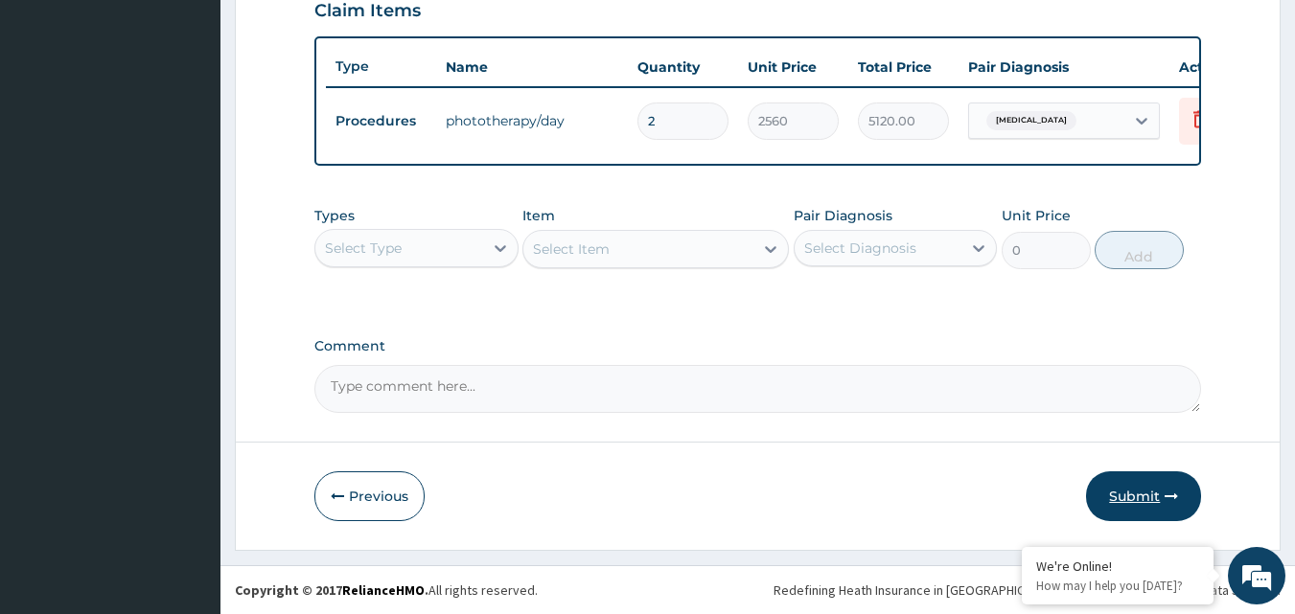
click at [1147, 492] on button "Submit" at bounding box center [1143, 497] width 115 height 50
